Goal: Find contact information: Find contact information

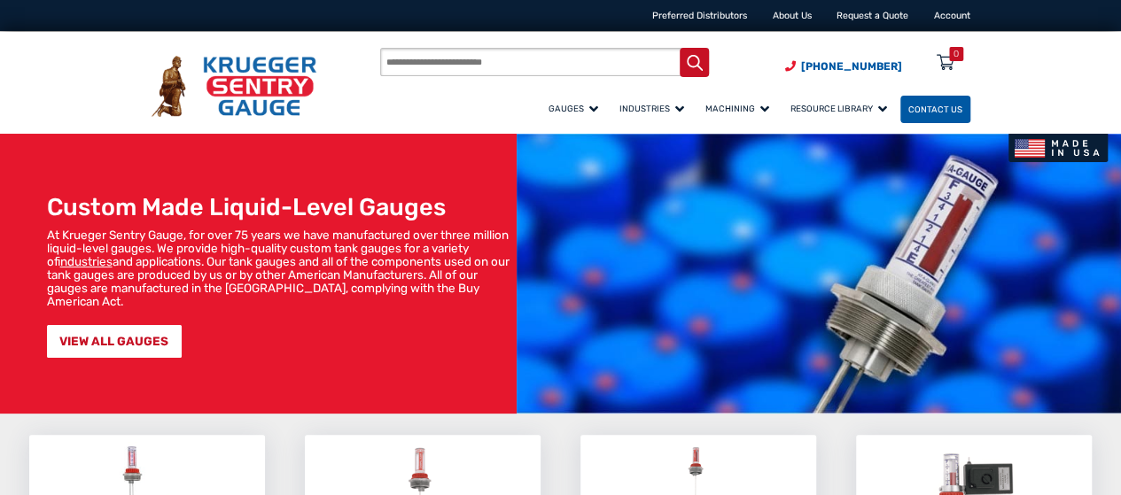
click at [909, 114] on span "Contact Us" at bounding box center [935, 110] width 54 height 10
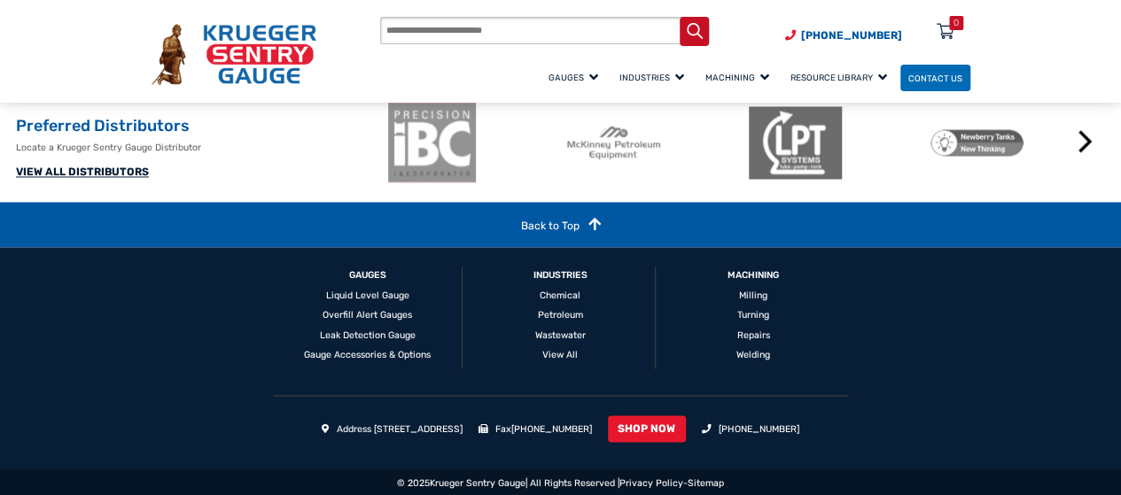
scroll to position [1282, 0]
click at [645, 479] on link "Privacy Policy" at bounding box center [651, 483] width 64 height 12
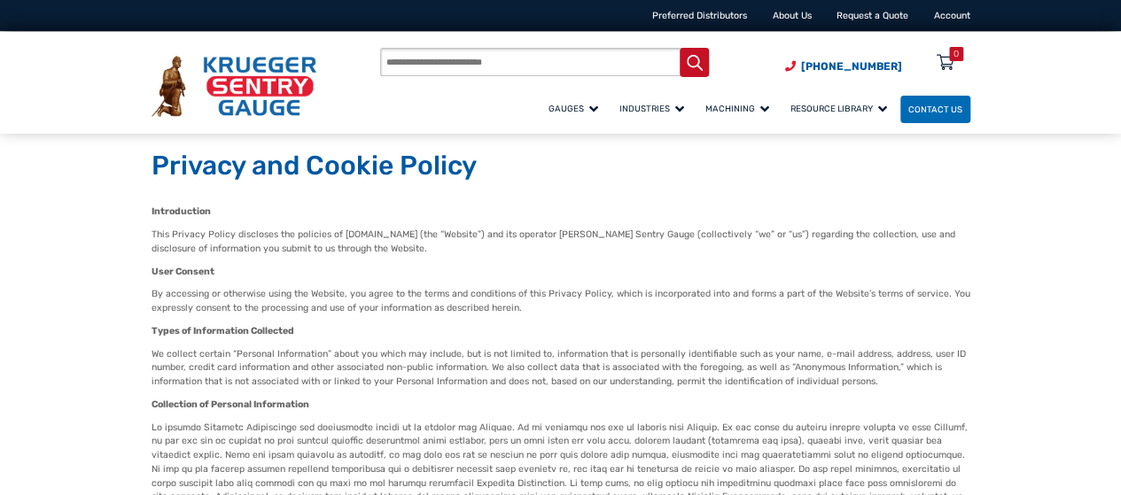
scroll to position [1063, 0]
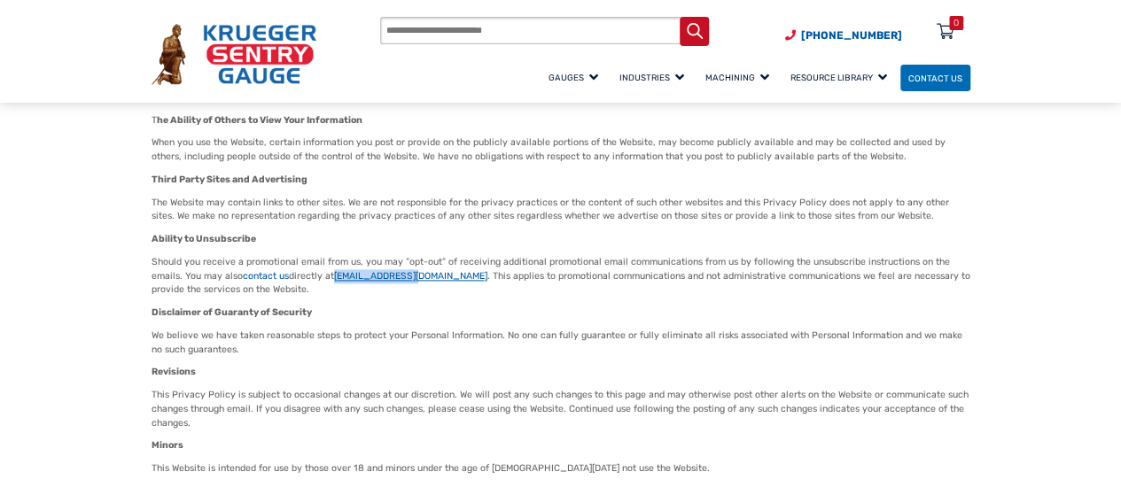
drag, startPoint x: 414, startPoint y: 245, endPoint x: 336, endPoint y: 247, distance: 78.0
click at [336, 255] on p "Should you receive a promotional email from us, you may “opt-out” of receiving …" at bounding box center [561, 276] width 819 height 42
copy link "[EMAIL_ADDRESS][DOMAIN_NAME]"
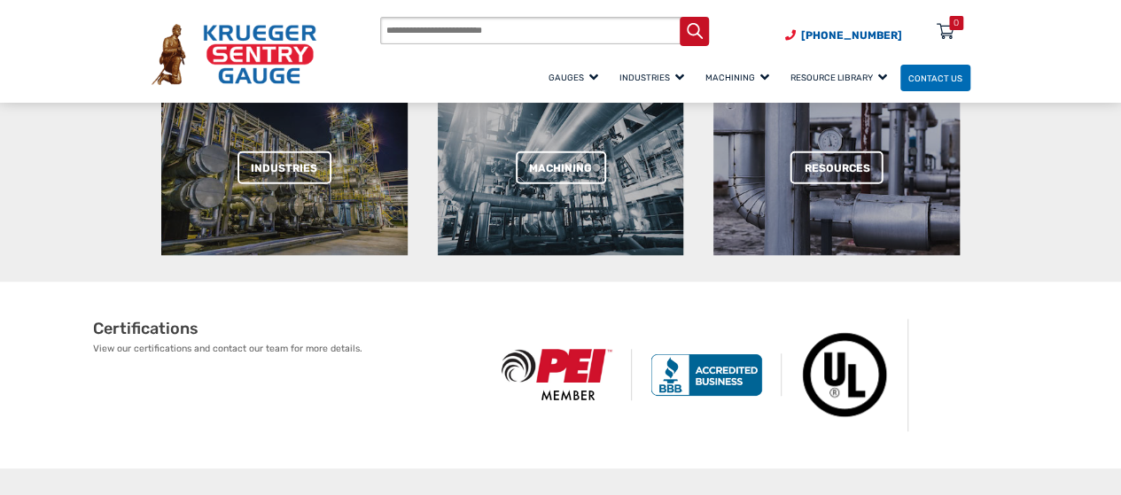
scroll to position [1784, 0]
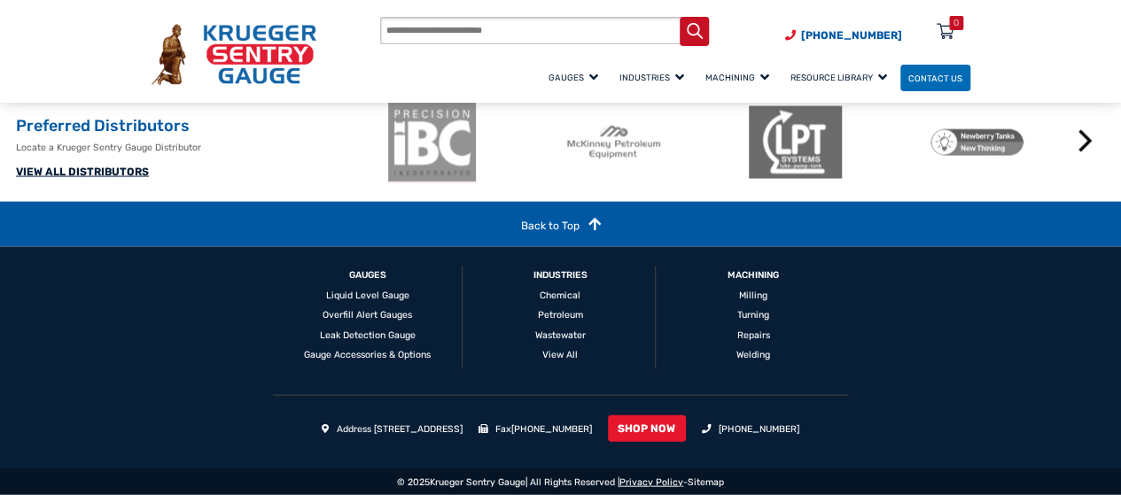
click at [632, 482] on link "Privacy Policy" at bounding box center [651, 483] width 64 height 12
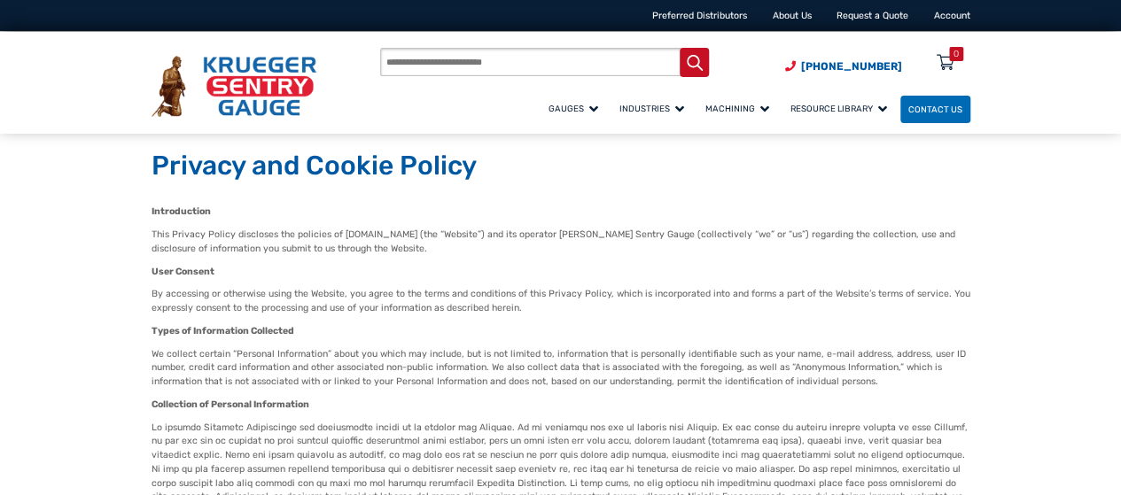
scroll to position [1063, 0]
